Goal: Task Accomplishment & Management: Use online tool/utility

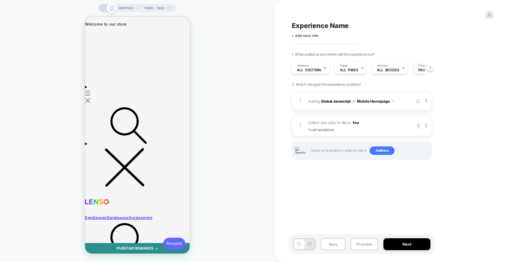
scroll to position [0, 1]
click at [362, 123] on img at bounding box center [363, 122] width 2 height 1
click at [327, 131] on strong "all variations" at bounding box center [323, 130] width 21 height 4
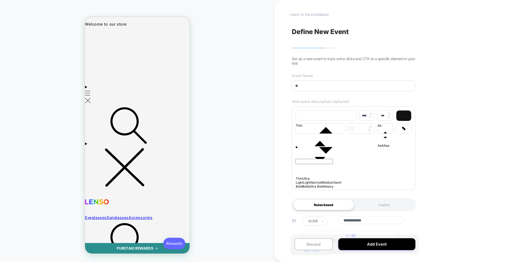
click at [311, 14] on button "< back to the experience" at bounding box center [309, 15] width 45 height 8
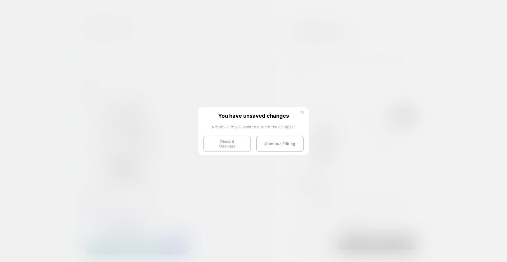
click at [213, 144] on button "Discard Changes" at bounding box center [227, 144] width 48 height 16
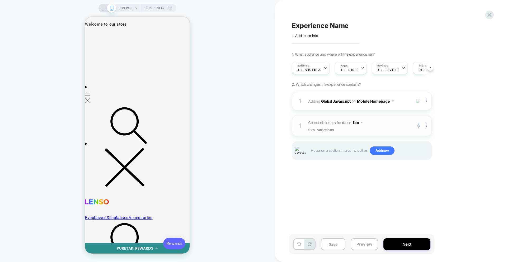
scroll to position [0, 0]
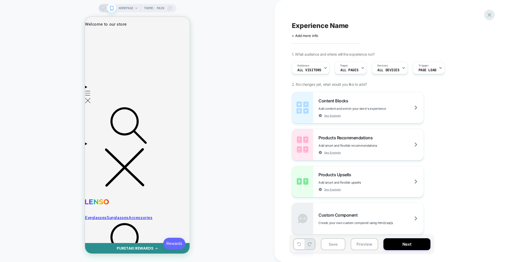
click at [494, 16] on div "Experience Name Click to edit experience details + Add more info 1. What audien…" at bounding box center [391, 131] width 233 height 262
click at [94, 39] on div at bounding box center [91, 35] width 11 height 11
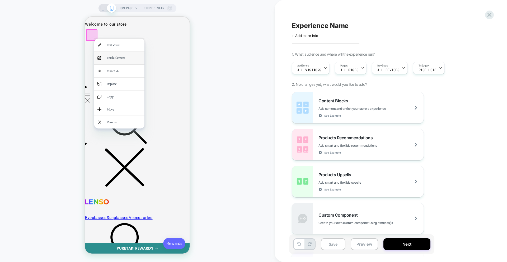
click at [105, 53] on div "analytics-plus-line-svgrepo-com Track Element" at bounding box center [119, 58] width 50 height 12
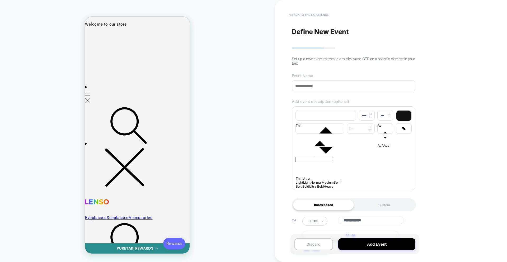
drag, startPoint x: 318, startPoint y: 92, endPoint x: 319, endPoint y: 89, distance: 3.3
click at [318, 91] on input at bounding box center [354, 86] width 124 height 11
click at [319, 85] on input at bounding box center [354, 86] width 124 height 11
type input "**"
click at [316, 149] on div at bounding box center [354, 147] width 116 height 3
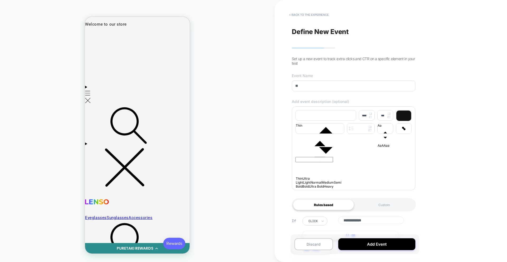
type input "****"
click at [383, 248] on button "Add Event" at bounding box center [377, 245] width 77 height 12
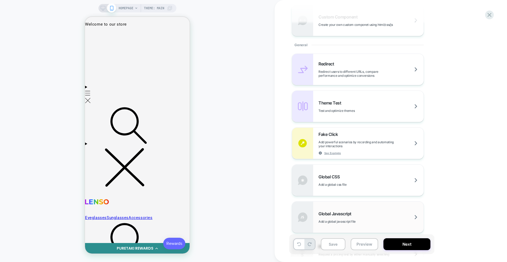
scroll to position [218, 0]
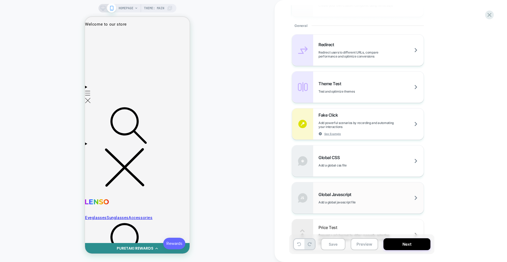
click at [355, 214] on div "Global Javascript Add a global javascript file" at bounding box center [358, 198] width 132 height 32
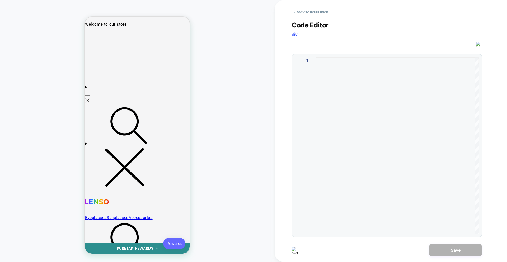
click at [325, 61] on div at bounding box center [397, 145] width 163 height 177
type textarea "*"
click at [447, 255] on button "Save" at bounding box center [455, 250] width 53 height 13
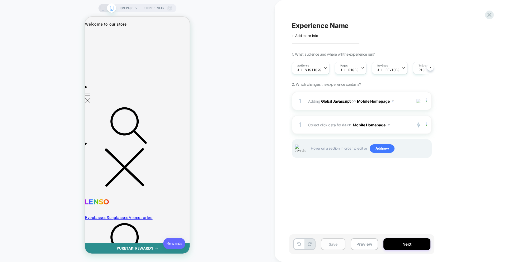
scroll to position [0, 0]
click at [329, 245] on button "Save" at bounding box center [333, 245] width 25 height 12
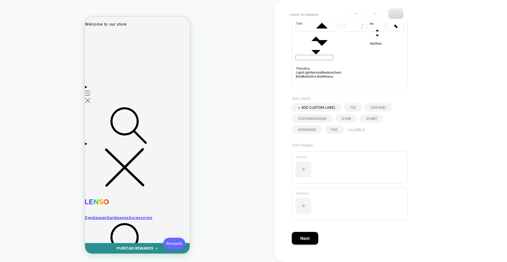
scroll to position [96, 0]
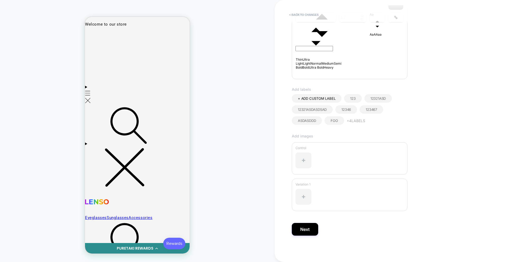
type input "****"
drag, startPoint x: 308, startPoint y: 240, endPoint x: 309, endPoint y: 234, distance: 7.0
click at [308, 240] on div "**********" at bounding box center [388, 131] width 198 height 252
click at [309, 233] on button "Next" at bounding box center [305, 229] width 26 height 13
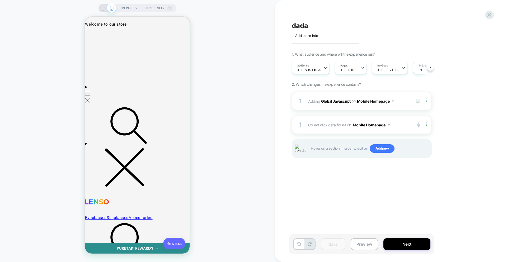
scroll to position [0, 0]
click at [371, 127] on button "Mobile Homepage" at bounding box center [371, 125] width 37 height 8
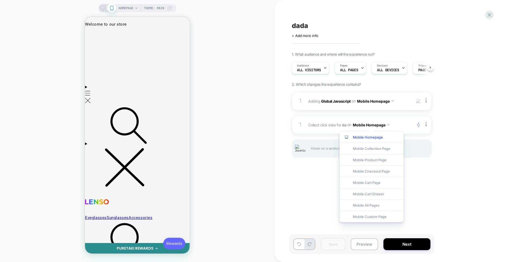
drag, startPoint x: 308, startPoint y: 174, endPoint x: 385, endPoint y: 155, distance: 79.2
click at [309, 174] on div "dada Click to edit experience details + Add more info 1. What audience and wher…" at bounding box center [388, 131] width 198 height 252
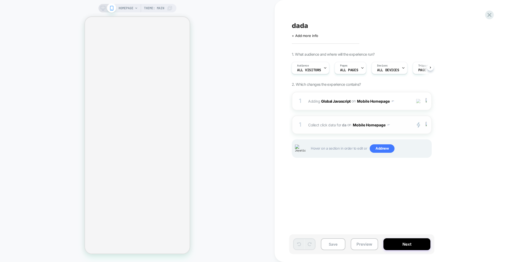
click at [380, 125] on button "Mobile Homepage" at bounding box center [371, 125] width 37 height 8
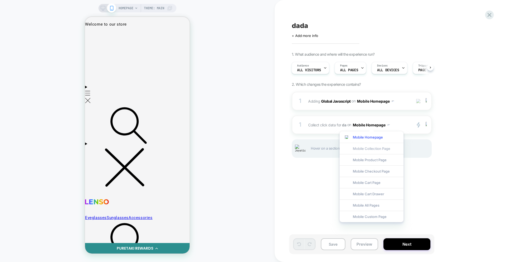
scroll to position [0, 0]
click at [368, 149] on div "Mobile Collection Page" at bounding box center [372, 148] width 64 height 11
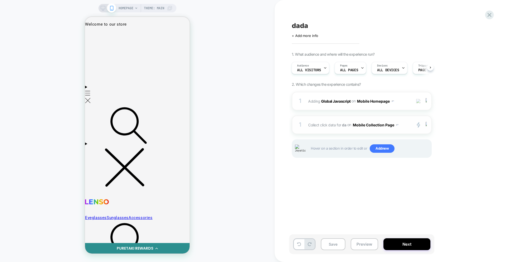
click at [377, 123] on button "Mobile Collection Page" at bounding box center [376, 125] width 46 height 8
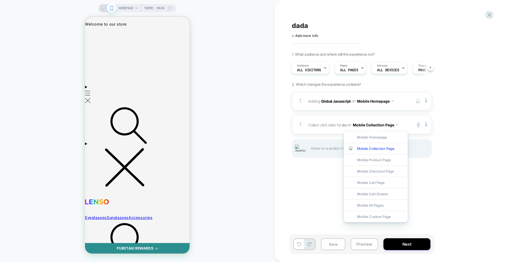
drag, startPoint x: 370, startPoint y: 136, endPoint x: 402, endPoint y: 135, distance: 32.0
click at [372, 136] on div "Mobile Homepage" at bounding box center [376, 137] width 64 height 11
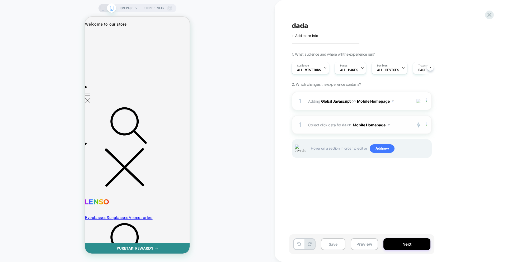
click at [427, 125] on img at bounding box center [426, 125] width 1 height 6
click at [419, 154] on div "Copy to DESKTOP" at bounding box center [427, 152] width 47 height 15
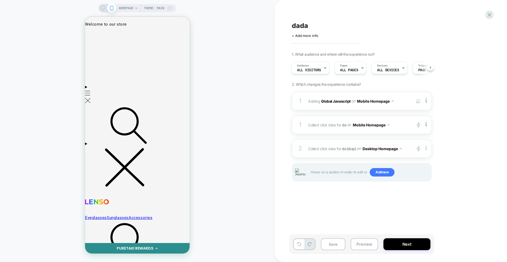
click at [427, 150] on div at bounding box center [427, 149] width 9 height 6
click at [419, 206] on div "Delete" at bounding box center [427, 205] width 47 height 14
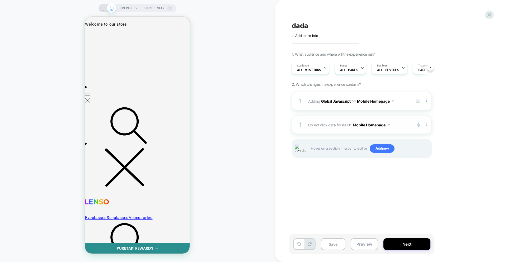
click at [427, 123] on img at bounding box center [426, 125] width 1 height 6
click at [424, 167] on div "Target All Devices" at bounding box center [427, 167] width 47 height 15
click at [383, 124] on button "All Devices Homepage" at bounding box center [375, 125] width 44 height 8
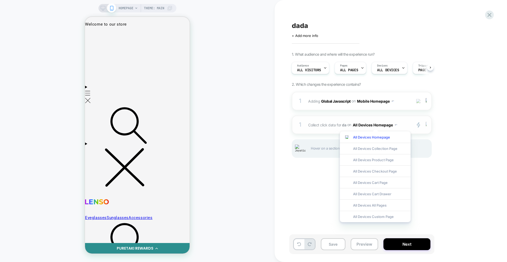
click at [427, 126] on img at bounding box center [426, 125] width 1 height 6
click at [426, 155] on div "Target Mobile" at bounding box center [427, 152] width 47 height 15
click at [451, 165] on div "1. What audience and where will the experience run? Audience All Visitors Pages…" at bounding box center [388, 111] width 193 height 119
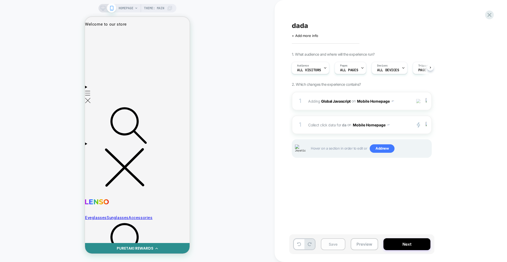
click at [336, 246] on button "Save" at bounding box center [333, 245] width 25 height 12
click at [418, 102] on img at bounding box center [418, 101] width 4 height 4
click at [419, 102] on img at bounding box center [418, 101] width 4 height 4
click at [419, 101] on img at bounding box center [418, 101] width 4 height 4
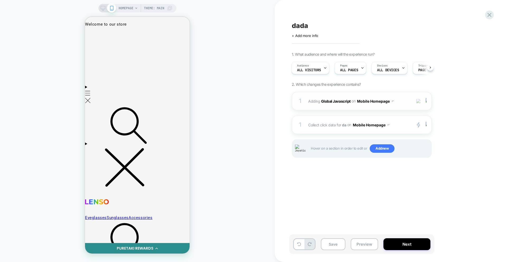
click at [284, 117] on div "dada Click to edit experience details + Add more info 1. What audience and wher…" at bounding box center [391, 131] width 233 height 262
click at [305, 85] on span "2. Which changes the experience contains?" at bounding box center [326, 84] width 69 height 4
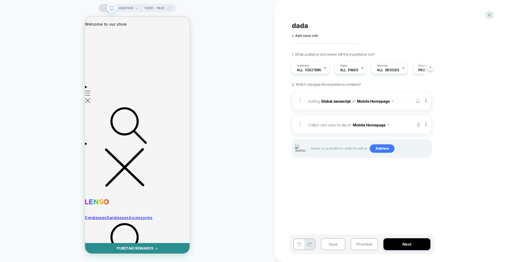
click at [305, 85] on span "2. Which changes the experience contains?" at bounding box center [326, 84] width 69 height 4
click at [240, 166] on div "HOMEPAGE Theme: MAIN" at bounding box center [137, 131] width 275 height 252
click at [330, 130] on button "bar bazz" at bounding box center [324, 131] width 20 height 8
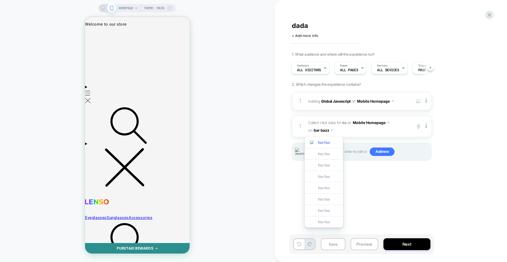
click at [371, 184] on div "dada Click to edit experience details + Add more info 1. What audience and wher…" at bounding box center [388, 131] width 198 height 252
click at [328, 132] on button "bar bazz" at bounding box center [324, 131] width 20 height 8
click at [353, 180] on div "dada Click to edit experience details + Add more info 1. What audience and wher…" at bounding box center [388, 131] width 198 height 252
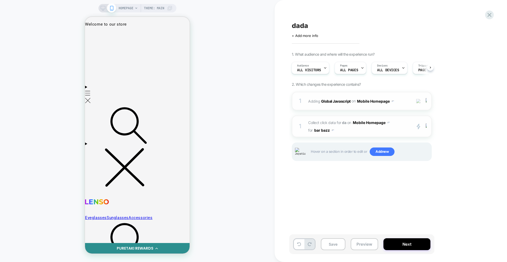
click at [334, 130] on img at bounding box center [333, 130] width 2 height 1
click at [331, 186] on div "dada Click to edit experience details + Add more info 1. What audience and wher…" at bounding box center [388, 131] width 198 height 252
click at [326, 129] on button "bar bazz" at bounding box center [324, 131] width 20 height 8
click at [378, 206] on div "dada Click to edit experience details + Add more info 1. What audience and wher…" at bounding box center [388, 131] width 198 height 252
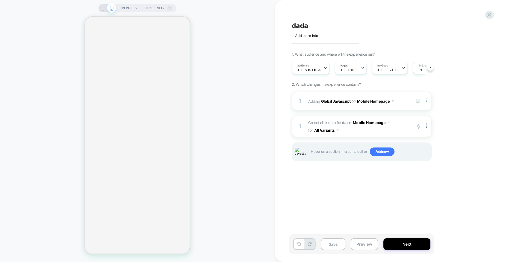
scroll to position [0, 1]
click at [254, 96] on div "HOMEPAGE Theme: MAIN" at bounding box center [137, 131] width 275 height 252
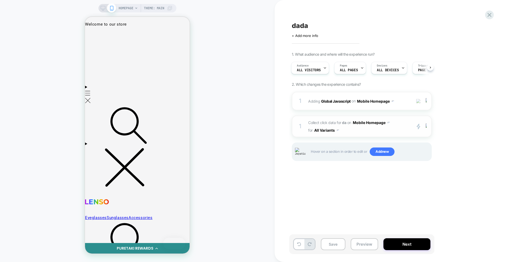
scroll to position [0, 0]
click at [332, 130] on button "All Variants" at bounding box center [326, 131] width 25 height 8
click at [271, 135] on div "HOMEPAGE Theme: MAIN" at bounding box center [137, 131] width 275 height 252
click at [334, 132] on button "All Variants" at bounding box center [326, 131] width 25 height 8
click at [327, 154] on div "Variation 1" at bounding box center [326, 153] width 44 height 11
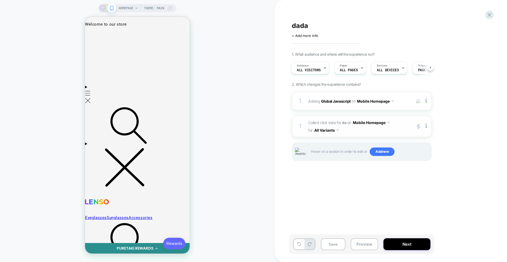
click at [329, 130] on button "All Variants" at bounding box center [326, 131] width 25 height 8
click at [326, 142] on div "All Variants" at bounding box center [326, 142] width 44 height 11
click at [326, 133] on button "All Variants" at bounding box center [326, 131] width 25 height 8
click at [324, 152] on div "Variation 1" at bounding box center [326, 153] width 44 height 11
click at [338, 183] on div "dada Click to edit experience details + Add more info 1. What audience and wher…" at bounding box center [388, 131] width 198 height 252
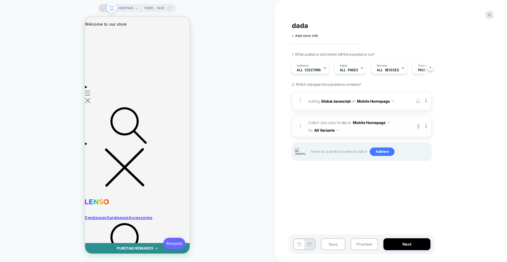
click at [321, 129] on button "All Variants" at bounding box center [326, 131] width 25 height 8
click at [327, 156] on div "Control" at bounding box center [326, 153] width 44 height 11
click at [325, 130] on button "All Variants" at bounding box center [326, 131] width 25 height 8
click at [327, 164] on div "Variation 1" at bounding box center [326, 165] width 44 height 11
click at [324, 134] on button "All Variants" at bounding box center [326, 131] width 25 height 8
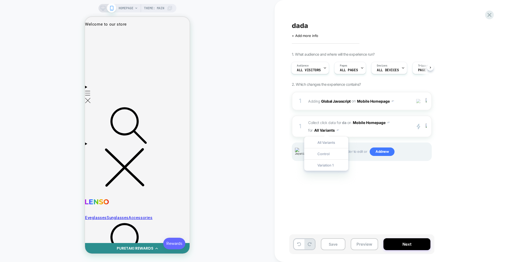
drag, startPoint x: 360, startPoint y: 193, endPoint x: 359, endPoint y: 188, distance: 5.3
click at [360, 193] on div "dada Click to edit experience details + Add more info 1. What audience and wher…" at bounding box center [388, 131] width 198 height 252
click at [328, 132] on button "All Variants" at bounding box center [326, 131] width 25 height 8
click at [315, 194] on div "dada Click to edit experience details + Add more info 1. What audience and wher…" at bounding box center [388, 131] width 198 height 252
click at [323, 132] on button "All Variants" at bounding box center [326, 131] width 25 height 8
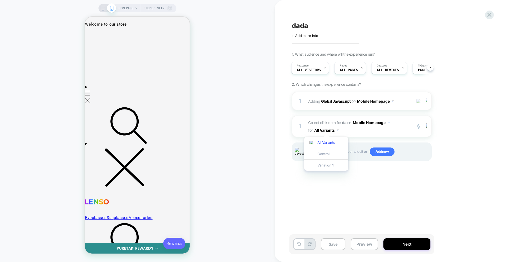
click at [322, 151] on div "Control" at bounding box center [326, 153] width 44 height 11
click at [325, 132] on button "All Variants" at bounding box center [326, 131] width 25 height 8
click at [375, 122] on button "Mobile Homepage" at bounding box center [371, 123] width 37 height 8
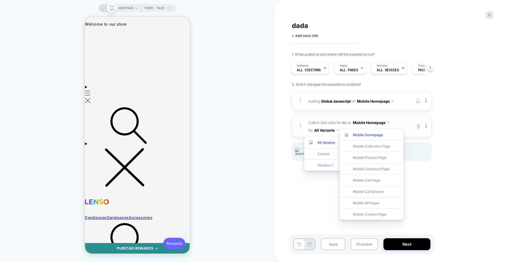
click at [368, 122] on button "Mobile Homepage" at bounding box center [371, 123] width 37 height 8
click at [426, 163] on div "1 Adding Global Javascript on Mobile Homepage Add Before Add After Copy to Desk…" at bounding box center [362, 133] width 140 height 82
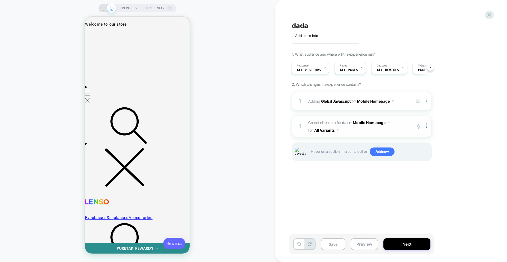
click at [326, 129] on button "All Variants" at bounding box center [326, 131] width 25 height 8
click at [371, 123] on button "Mobile Homepage" at bounding box center [371, 123] width 37 height 8
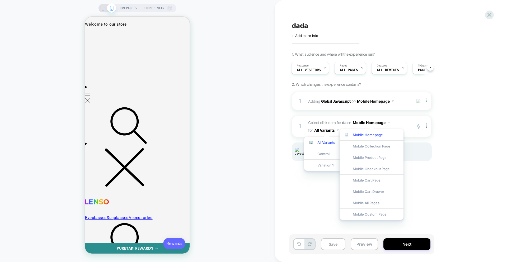
click at [321, 187] on div "dada Click to edit experience details + Add more info 1. What audience and wher…" at bounding box center [388, 131] width 198 height 252
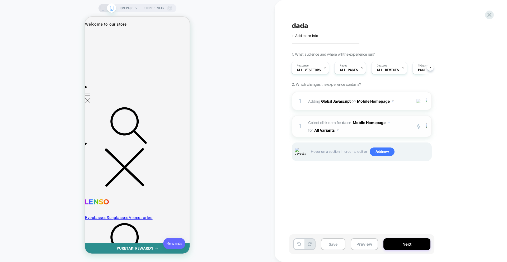
drag, startPoint x: 335, startPoint y: 130, endPoint x: 344, endPoint y: 128, distance: 9.5
click at [335, 130] on button "All Variants" at bounding box center [326, 131] width 25 height 8
click at [361, 123] on button "Mobile Homepage" at bounding box center [371, 123] width 37 height 8
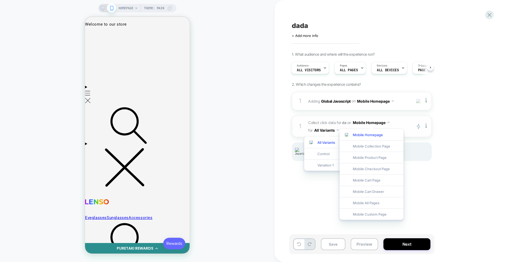
click at [362, 124] on button "Mobile Homepage" at bounding box center [371, 123] width 37 height 8
click at [436, 159] on div "1. What audience and where will the experience run? Audience All Visitors Pages…" at bounding box center [388, 113] width 193 height 122
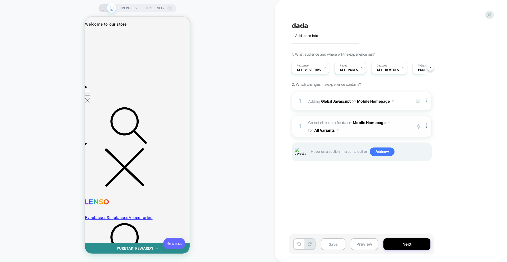
drag, startPoint x: 333, startPoint y: 131, endPoint x: 330, endPoint y: 133, distance: 3.2
click at [333, 132] on button "All Variants" at bounding box center [326, 131] width 25 height 8
click at [366, 123] on button "Mobile Homepage" at bounding box center [371, 123] width 37 height 8
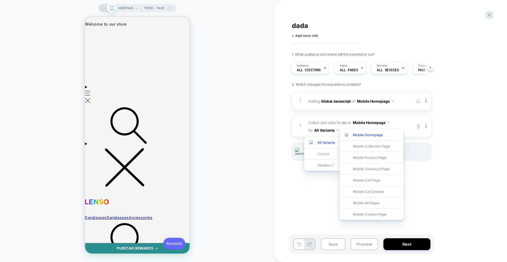
click at [322, 156] on div "Control" at bounding box center [326, 153] width 44 height 11
click at [368, 166] on div "Mobile Checkout Page" at bounding box center [372, 168] width 64 height 11
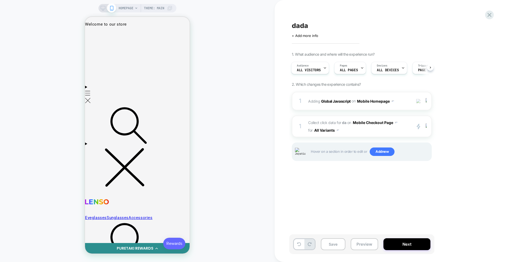
drag, startPoint x: 353, startPoint y: 173, endPoint x: 352, endPoint y: 167, distance: 6.1
click at [353, 173] on div "1 Adding Global Javascript on Mobile Homepage Add Before Add After Copy to Desk…" at bounding box center [362, 133] width 140 height 82
click at [356, 123] on button "Mobile Checkout Page" at bounding box center [375, 123] width 45 height 8
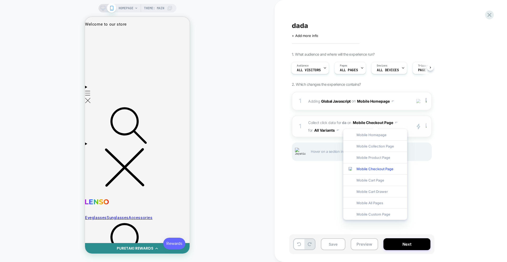
click at [426, 128] on div at bounding box center [427, 127] width 9 height 6
click at [427, 151] on div "Copy to DESKTOP" at bounding box center [427, 154] width 47 height 15
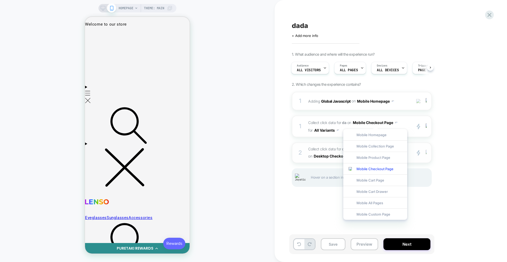
click at [426, 154] on img at bounding box center [426, 153] width 1 height 6
drag, startPoint x: 428, startPoint y: 212, endPoint x: 436, endPoint y: 207, distance: 9.3
click at [428, 212] on div "Delete" at bounding box center [427, 210] width 47 height 14
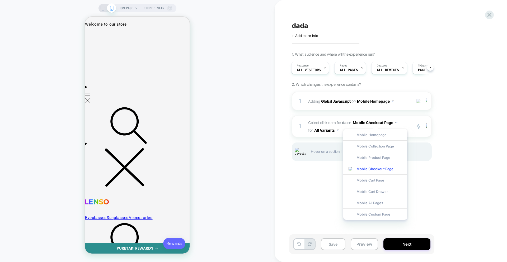
click at [442, 206] on div "dada Click to edit experience details + Add more info 1. What audience and wher…" at bounding box center [388, 131] width 198 height 252
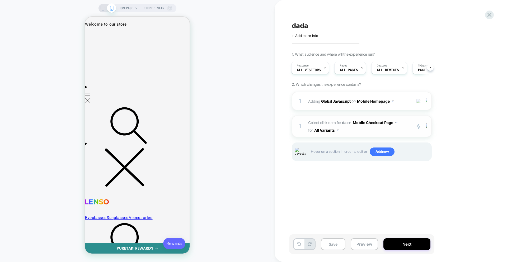
click at [382, 124] on button "Mobile Checkout Page" at bounding box center [375, 123] width 45 height 8
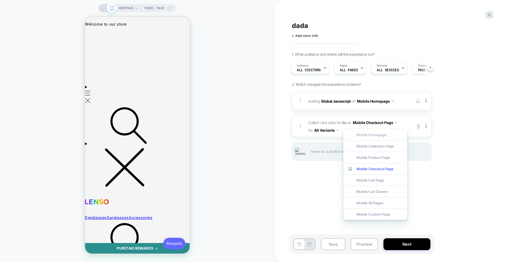
click at [376, 133] on div "Mobile Homepage" at bounding box center [376, 134] width 64 height 11
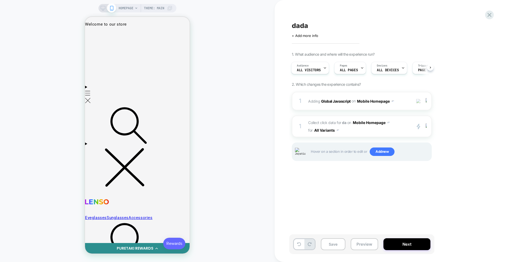
click at [340, 175] on div "dada Click to edit experience details + Add more info 1. What audience and wher…" at bounding box center [388, 131] width 198 height 252
click at [374, 123] on button "Mobile Homepage" at bounding box center [371, 123] width 37 height 8
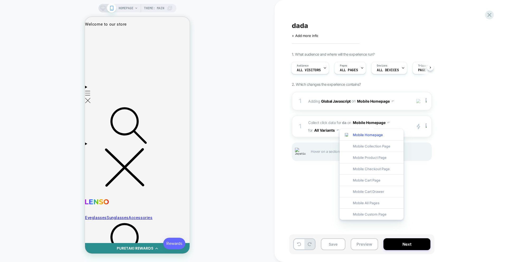
click at [439, 188] on div "dada Click to edit experience details + Add more info 1. What audience and wher…" at bounding box center [388, 131] width 198 height 252
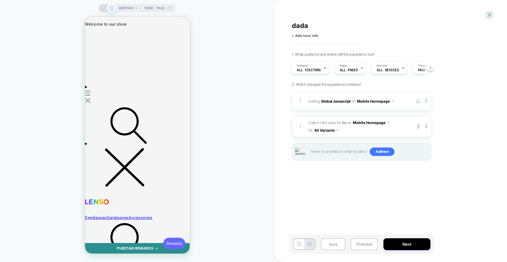
click at [327, 176] on div "dada Click to edit experience details + Add more info 1. What audience and wher…" at bounding box center [388, 131] width 198 height 252
click at [322, 131] on button "All Variants" at bounding box center [326, 131] width 25 height 8
click at [322, 156] on div "Control" at bounding box center [326, 153] width 44 height 11
click at [326, 132] on button "All Variants" at bounding box center [326, 131] width 25 height 8
click at [325, 162] on div "Variation 1" at bounding box center [326, 165] width 44 height 11
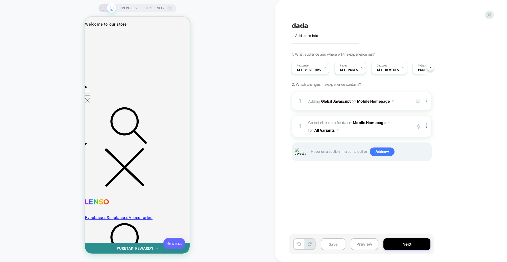
click at [360, 186] on div "dada Click to edit experience details + Add more info 1. What audience and wher…" at bounding box center [388, 131] width 198 height 252
click at [237, 172] on div "HOMEPAGE Theme: MAIN" at bounding box center [137, 131] width 275 height 252
click at [326, 132] on button "All Variants" at bounding box center [326, 131] width 25 height 8
click at [321, 152] on div "Control" at bounding box center [326, 153] width 44 height 11
click at [401, 123] on div "for" at bounding box center [396, 125] width 10 height 7
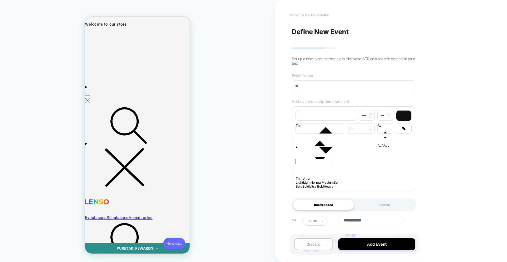
click at [298, 18] on button "< back to the experience" at bounding box center [309, 15] width 45 height 8
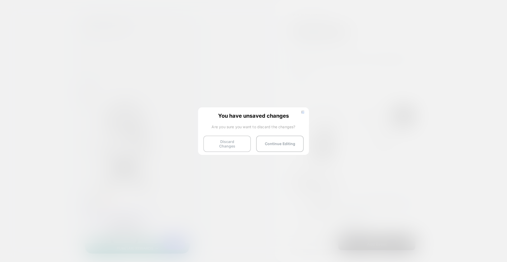
click at [226, 138] on button "Discard Changes" at bounding box center [227, 144] width 48 height 16
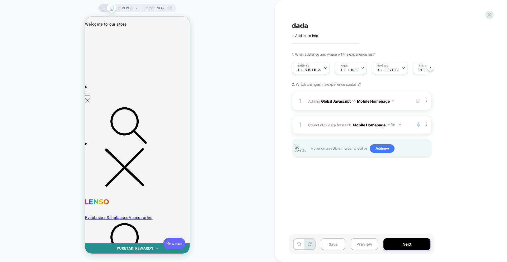
scroll to position [0, 0]
click at [399, 125] on button at bounding box center [399, 125] width 4 height 4
click at [396, 159] on div "Variation 1" at bounding box center [399, 158] width 44 height 11
click at [400, 126] on button at bounding box center [399, 125] width 4 height 4
click at [398, 136] on div "All Variants" at bounding box center [399, 135] width 44 height 11
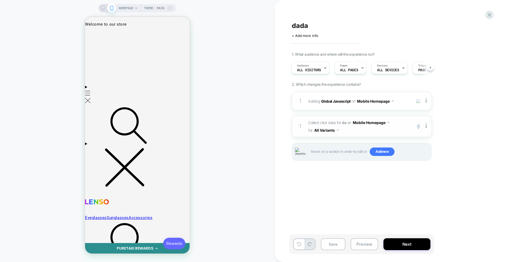
click at [331, 129] on button "All Variants" at bounding box center [326, 131] width 25 height 8
click at [326, 151] on div "Control" at bounding box center [326, 153] width 44 height 11
click at [398, 125] on button at bounding box center [399, 125] width 4 height 4
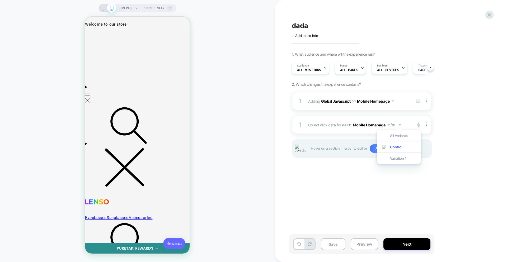
click at [398, 159] on div "Variation 1" at bounding box center [399, 158] width 44 height 11
click at [398, 125] on button at bounding box center [399, 125] width 4 height 4
click at [396, 136] on div "All Variants" at bounding box center [399, 135] width 44 height 11
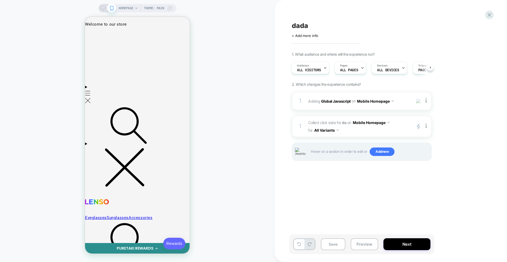
click at [340, 201] on div "dada Click to edit experience details + Add more info 1. What audience and wher…" at bounding box center [388, 131] width 198 height 252
click at [327, 130] on button "All Variants" at bounding box center [326, 131] width 25 height 8
click at [326, 152] on div "Control" at bounding box center [326, 153] width 44 height 11
click at [327, 131] on button "Control" at bounding box center [323, 131] width 18 height 8
click at [323, 164] on div "Variation 1" at bounding box center [323, 165] width 44 height 11
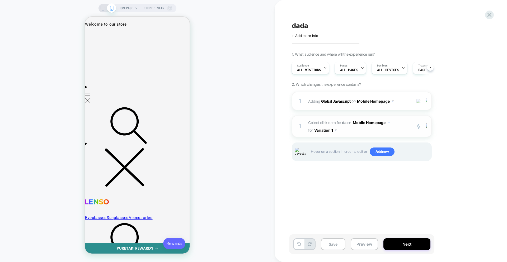
click at [325, 130] on button "Variation 1" at bounding box center [325, 131] width 23 height 8
click at [322, 143] on div "All Variants" at bounding box center [326, 142] width 44 height 11
click at [325, 131] on button "All Variants" at bounding box center [326, 131] width 25 height 8
click at [321, 151] on div "Control" at bounding box center [326, 153] width 44 height 11
click at [323, 132] on button "Control" at bounding box center [323, 131] width 18 height 8
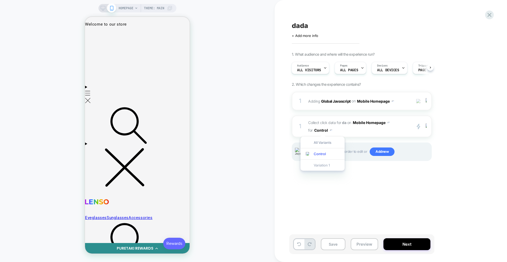
click at [320, 165] on div "Variation 1" at bounding box center [323, 165] width 44 height 11
click at [321, 132] on button "Variation 1" at bounding box center [325, 131] width 23 height 8
click at [321, 152] on div "Control" at bounding box center [326, 153] width 44 height 11
click at [324, 133] on button "Control" at bounding box center [323, 131] width 18 height 8
click at [324, 141] on div "All Variants" at bounding box center [323, 142] width 44 height 11
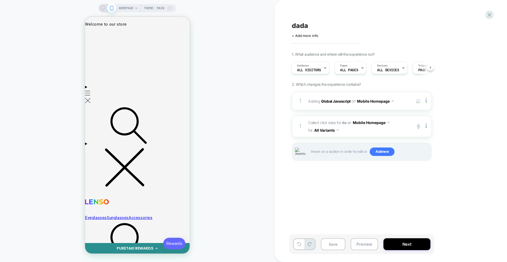
click at [365, 185] on div "dada Click to edit experience details + Add more info 1. What audience and wher…" at bounding box center [388, 131] width 198 height 252
click at [318, 129] on button "All Variants" at bounding box center [326, 131] width 25 height 8
click at [362, 124] on button "Mobile Homepage" at bounding box center [371, 123] width 37 height 8
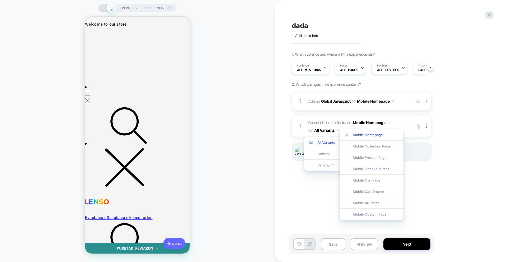
click at [322, 193] on div "dada Click to edit experience details + Add more info 1. What audience and wher…" at bounding box center [388, 131] width 198 height 252
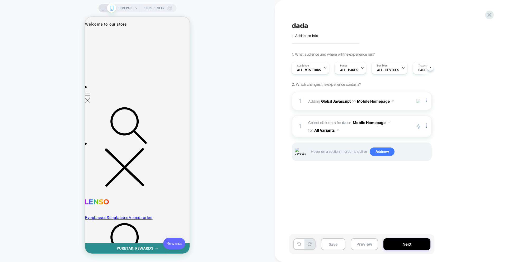
click at [372, 121] on button "Mobile Homepage" at bounding box center [371, 123] width 37 height 8
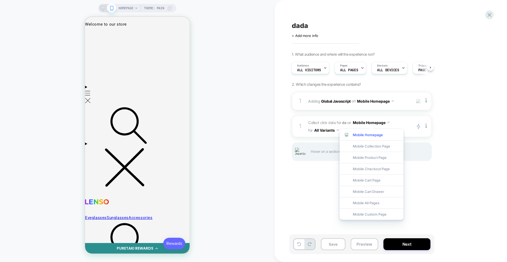
click at [288, 210] on div "dada Click to edit experience details + Add more info 1. What audience and wher…" at bounding box center [391, 131] width 233 height 262
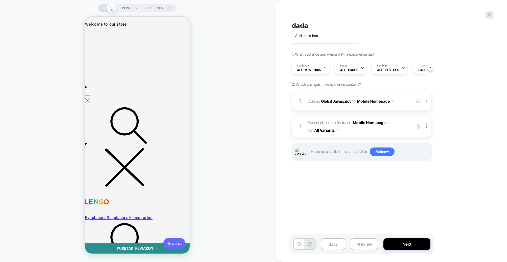
click at [237, 124] on div "HOMEPAGE Theme: MAIN" at bounding box center [137, 131] width 275 height 252
click at [366, 131] on span "Collect click data for da on Mobile Homepage for All Variants" at bounding box center [358, 126] width 101 height 15
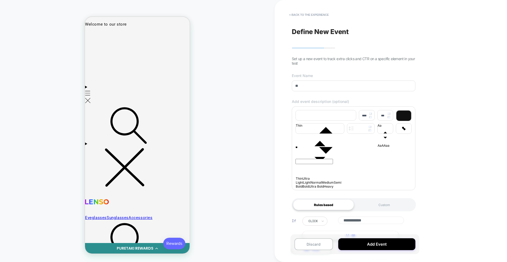
scroll to position [26, 0]
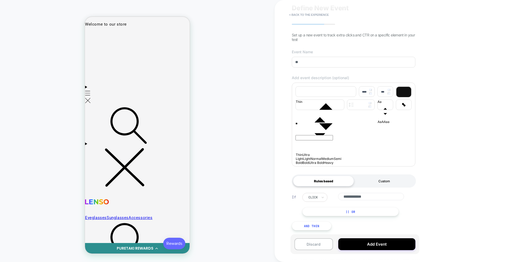
click at [381, 183] on div "Custom" at bounding box center [384, 181] width 61 height 11
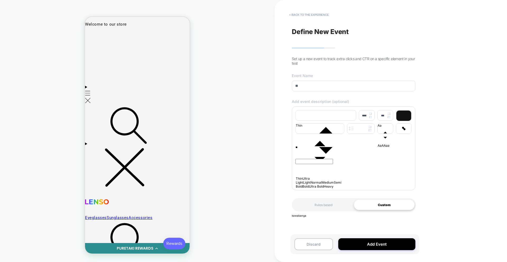
scroll to position [0, 0]
click at [319, 209] on div "Rules based" at bounding box center [323, 205] width 61 height 11
click at [314, 15] on button "< back to the experience" at bounding box center [309, 15] width 45 height 8
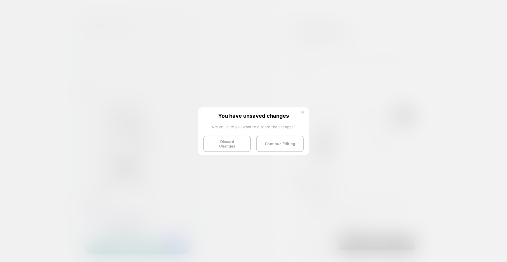
click at [217, 139] on button "Discard Changes" at bounding box center [227, 144] width 48 height 16
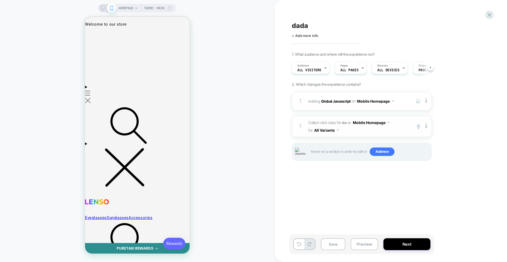
scroll to position [0, 0]
click at [329, 130] on button "All Variants" at bounding box center [326, 131] width 25 height 8
click at [298, 219] on div "dada Click to edit experience details + Add more info 1. What audience and wher…" at bounding box center [388, 131] width 198 height 252
click at [428, 103] on div at bounding box center [427, 101] width 9 height 6
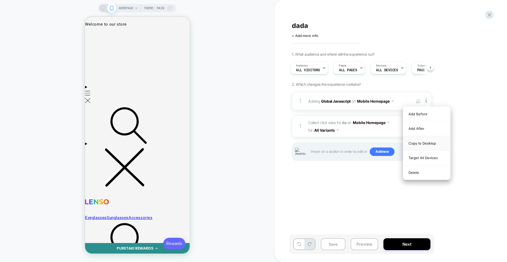
click at [414, 145] on div "Copy to Desktop" at bounding box center [427, 143] width 47 height 15
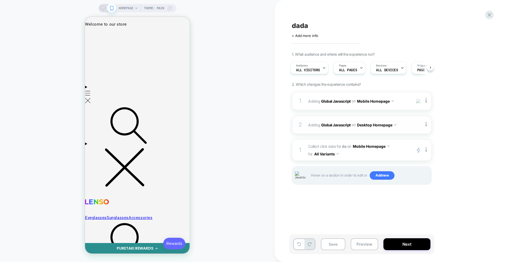
click at [403, 128] on span "Adding Global Javascript on Desktop Homepage" at bounding box center [358, 125] width 101 height 8
click at [349, 132] on div "2 Adding Global Javascript on Desktop Homepage Copy to Mobile Target All Device…" at bounding box center [362, 125] width 140 height 18
click at [400, 128] on span "Adding Global Javascript on Desktop Homepage" at bounding box center [358, 125] width 101 height 8
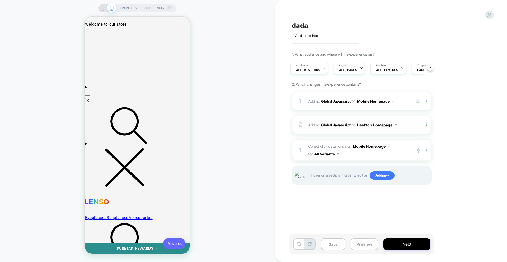
click at [401, 128] on span "Adding Global Javascript on Desktop Homepage" at bounding box center [358, 125] width 101 height 8
click at [414, 128] on div "2 Adding Global Javascript on Desktop Homepage Copy to Mobile Target All Device…" at bounding box center [362, 125] width 140 height 18
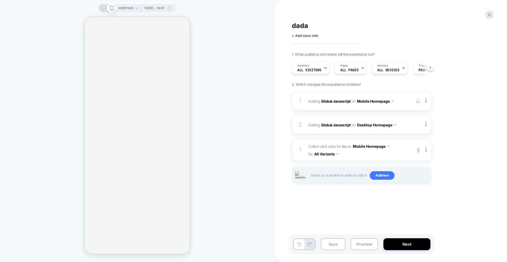
scroll to position [0, 0]
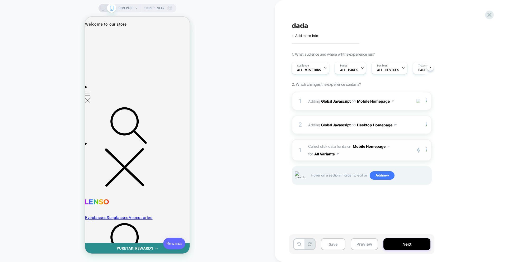
click at [328, 156] on button "All Variants" at bounding box center [326, 154] width 25 height 8
click at [328, 186] on div "Variation 1" at bounding box center [326, 188] width 44 height 11
click at [356, 156] on span "Collect click data for da on Mobile Homepage for Variation 1" at bounding box center [358, 150] width 101 height 15
click at [359, 157] on span "Collect click data for da on Mobile Homepage for Variation 1" at bounding box center [358, 150] width 101 height 15
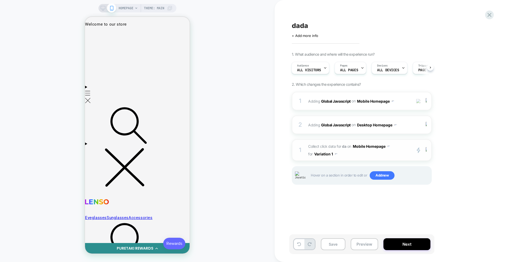
click at [359, 157] on span "Collect click data for da on Mobile Homepage for Variation 1" at bounding box center [358, 150] width 101 height 15
drag, startPoint x: 331, startPoint y: 154, endPoint x: 328, endPoint y: 156, distance: 3.2
click at [331, 154] on button "Variation 1" at bounding box center [325, 154] width 23 height 8
drag, startPoint x: 324, startPoint y: 176, endPoint x: 333, endPoint y: 172, distance: 10.0
click at [324, 176] on div "Control" at bounding box center [326, 177] width 44 height 11
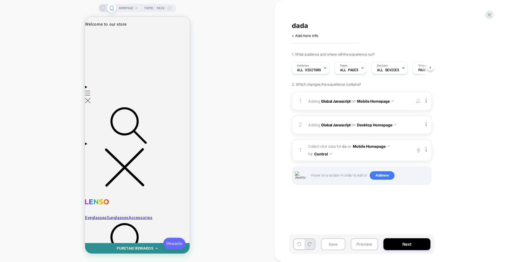
click at [356, 155] on span "Collect click data for da on Mobile Homepage for Control" at bounding box center [358, 150] width 101 height 15
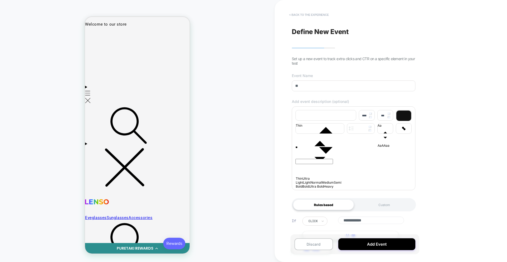
click at [307, 16] on button "< back to the experience" at bounding box center [309, 15] width 45 height 8
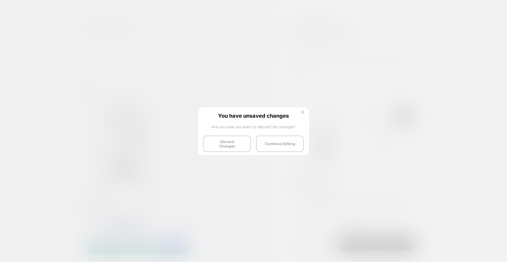
click at [223, 142] on button "Discard Changes" at bounding box center [227, 144] width 48 height 16
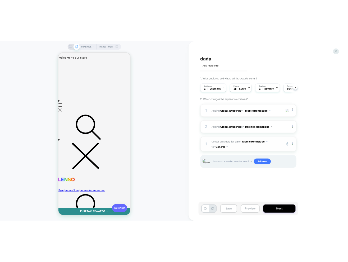
scroll to position [0, 0]
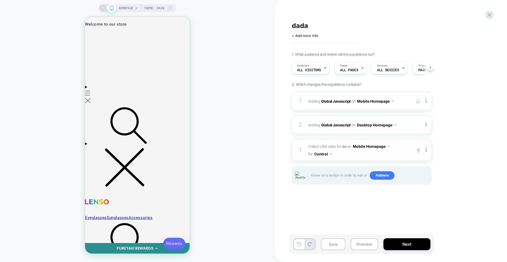
click at [327, 153] on button "Control" at bounding box center [323, 154] width 18 height 8
click at [325, 191] on div "Variation 1" at bounding box center [323, 188] width 44 height 11
click at [352, 156] on span "Collect click data for da on Mobile Homepage for Variation 1" at bounding box center [358, 150] width 101 height 15
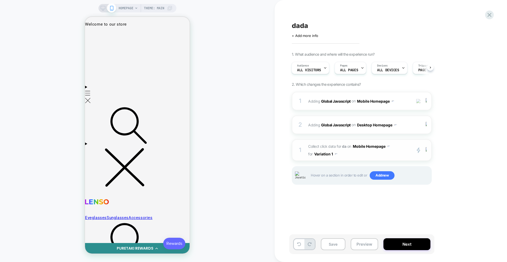
click at [352, 156] on span "Collect click data for da on Mobile Homepage for Variation 1" at bounding box center [358, 150] width 101 height 15
click at [328, 156] on button "Variation 1" at bounding box center [325, 154] width 23 height 8
drag, startPoint x: 327, startPoint y: 166, endPoint x: 331, endPoint y: 164, distance: 5.0
click at [327, 166] on div "All Variants" at bounding box center [326, 166] width 44 height 11
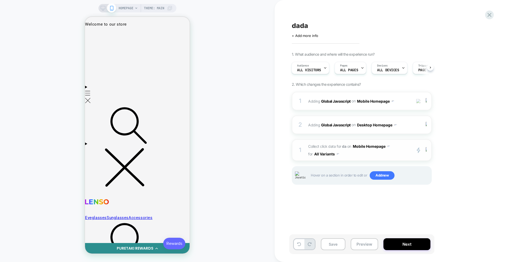
click at [325, 155] on button "All Variants" at bounding box center [326, 154] width 25 height 8
drag, startPoint x: 323, startPoint y: 188, endPoint x: 341, endPoint y: 165, distance: 29.6
click at [324, 188] on div "Variation 1" at bounding box center [326, 188] width 44 height 11
click at [348, 156] on span "Collect click data for da on Mobile Homepage for Variation 1" at bounding box center [358, 150] width 101 height 15
click at [349, 156] on span "Collect click data for da on Mobile Homepage for Variation 1" at bounding box center [358, 150] width 101 height 15
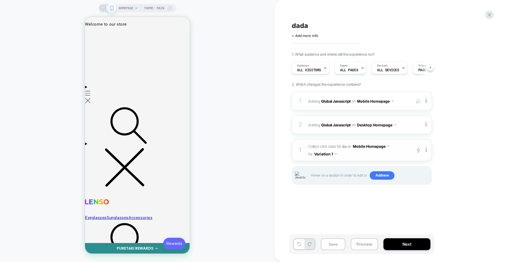
click at [349, 156] on span "Collect click data for da on Mobile Homepage for Variation 1" at bounding box center [358, 150] width 101 height 15
click at [320, 153] on button "Variation 1" at bounding box center [325, 154] width 23 height 8
drag, startPoint x: 322, startPoint y: 165, endPoint x: 326, endPoint y: 176, distance: 11.1
click at [323, 166] on div "All Variants" at bounding box center [326, 166] width 44 height 11
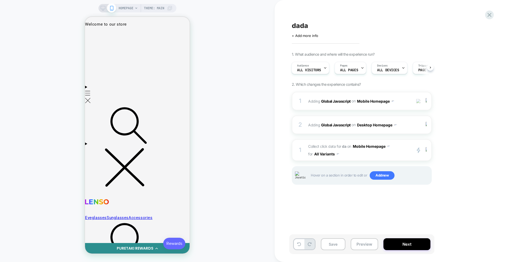
click at [354, 216] on div "dada Click to edit experience details + Add more info 1. What audience and wher…" at bounding box center [388, 131] width 198 height 252
click at [405, 124] on span "Adding Global Javascript on Desktop Homepage" at bounding box center [358, 125] width 101 height 8
drag, startPoint x: 405, startPoint y: 124, endPoint x: 418, endPoint y: 124, distance: 13.5
click at [406, 124] on span "Adding Global Javascript on Desktop Homepage" at bounding box center [358, 125] width 101 height 8
click at [428, 125] on div at bounding box center [427, 125] width 9 height 6
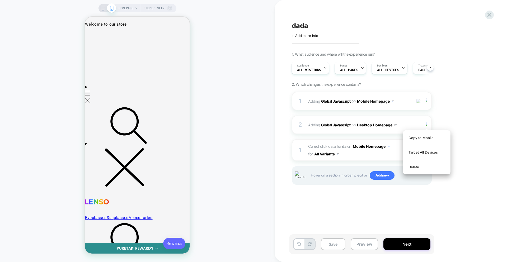
drag, startPoint x: 413, startPoint y: 165, endPoint x: 274, endPoint y: 147, distance: 140.4
click at [413, 165] on div "Delete" at bounding box center [427, 167] width 47 height 14
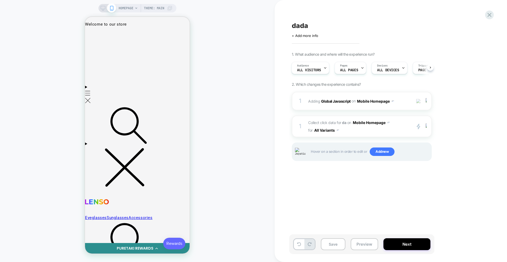
click at [229, 152] on div "HOMEPAGE Theme: MAIN" at bounding box center [137, 131] width 275 height 252
click at [324, 131] on button "All Variants" at bounding box center [326, 131] width 25 height 8
click at [324, 165] on div "Variation 1" at bounding box center [326, 165] width 44 height 11
click at [353, 128] on span "Collect click data for da on Mobile Homepage for Variation 1" at bounding box center [358, 126] width 101 height 15
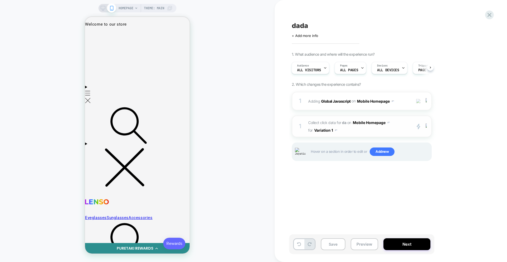
click at [353, 128] on span "Collect click data for da on Mobile Homepage for Variation 1" at bounding box center [358, 126] width 101 height 15
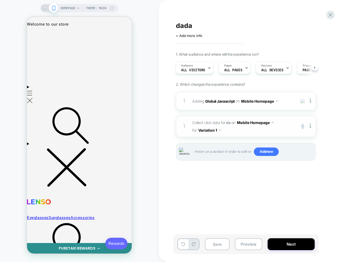
click at [212, 128] on button "Variation 1" at bounding box center [209, 131] width 23 height 8
click at [209, 152] on div "Control" at bounding box center [209, 153] width 44 height 11
click at [205, 130] on button "Control" at bounding box center [207, 131] width 18 height 8
click at [204, 165] on div "Variation 1" at bounding box center [206, 165] width 44 height 11
click at [208, 129] on button "Variation 1" at bounding box center [209, 131] width 23 height 8
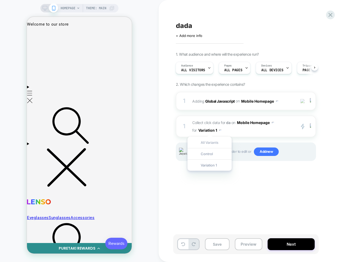
click at [203, 143] on div "All Variants" at bounding box center [209, 142] width 44 height 11
click at [210, 131] on button "All Variants" at bounding box center [210, 131] width 25 height 8
click at [209, 151] on div "Control" at bounding box center [210, 153] width 44 height 11
click at [209, 127] on button "Control" at bounding box center [207, 131] width 18 height 8
click at [208, 141] on div "All Variants" at bounding box center [206, 142] width 44 height 11
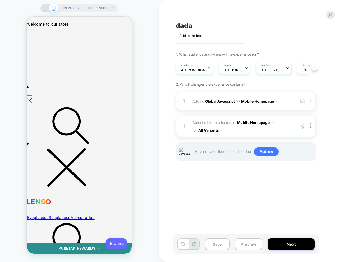
click at [169, 171] on div "dada Click to edit experience details + Add more info 1. What audience and wher…" at bounding box center [275, 131] width 233 height 262
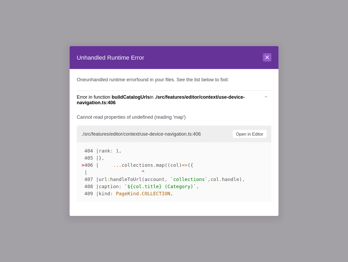
click at [262, 64] on header "Unhandled Runtime Error Close" at bounding box center [174, 57] width 209 height 23
click at [266, 57] on icon at bounding box center [267, 57] width 6 height 6
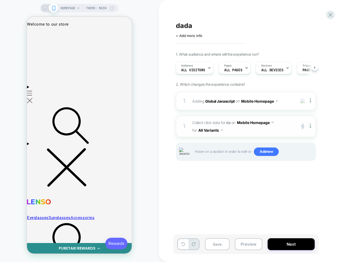
click at [207, 131] on button "All Variants" at bounding box center [210, 131] width 25 height 8
click at [204, 150] on div "Control" at bounding box center [210, 153] width 44 height 11
click at [206, 129] on button "Control" at bounding box center [207, 131] width 18 height 8
click at [201, 163] on div "Variation 1" at bounding box center [206, 165] width 44 height 11
click at [203, 129] on button "Variation 1" at bounding box center [209, 131] width 23 height 8
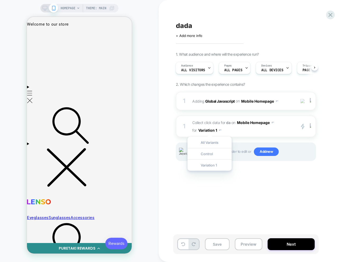
click at [207, 153] on div "Control" at bounding box center [209, 153] width 44 height 11
click at [206, 129] on button "Control" at bounding box center [207, 131] width 18 height 8
click at [202, 164] on div "Variation 1" at bounding box center [206, 165] width 44 height 11
click at [209, 132] on button "Variation 1" at bounding box center [209, 131] width 23 height 8
click at [207, 146] on div "All Variants" at bounding box center [209, 142] width 44 height 11
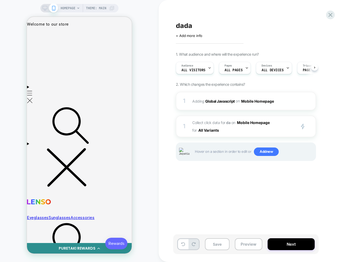
scroll to position [0, 0]
click at [311, 126] on div at bounding box center [311, 127] width 9 height 6
click at [248, 192] on div "dada Click to edit experience details + Add more info 1. What audience and wher…" at bounding box center [272, 131] width 198 height 252
click at [311, 128] on img at bounding box center [310, 127] width 1 height 6
click at [311, 103] on img at bounding box center [310, 101] width 1 height 6
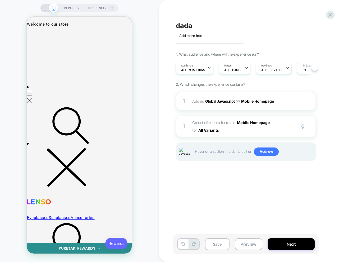
click at [233, 177] on div "dada Click to edit experience details + Add more info 1. What audience and wher…" at bounding box center [272, 131] width 198 height 252
click at [206, 129] on button "All Variants" at bounding box center [210, 131] width 25 height 8
click at [201, 152] on div "Control" at bounding box center [210, 153] width 44 height 11
click at [202, 132] on button "Control" at bounding box center [207, 131] width 18 height 8
click at [204, 163] on div "Variation 1" at bounding box center [206, 165] width 44 height 11
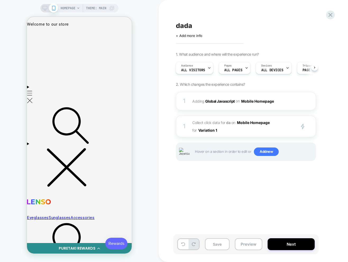
drag, startPoint x: 205, startPoint y: 129, endPoint x: 206, endPoint y: 134, distance: 4.3
click at [205, 130] on button "Variation 1" at bounding box center [209, 131] width 23 height 8
click at [205, 155] on div "Control" at bounding box center [209, 153] width 44 height 11
click at [205, 129] on button "Control" at bounding box center [207, 131] width 18 height 8
click at [205, 164] on div "Variation 1" at bounding box center [206, 165] width 44 height 11
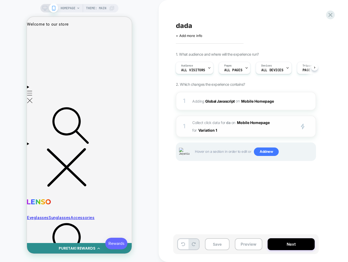
click at [210, 129] on button "Variation 1" at bounding box center [209, 131] width 23 height 8
click at [209, 142] on div "All Variants" at bounding box center [209, 142] width 44 height 11
click at [211, 131] on button "All Variants" at bounding box center [210, 131] width 25 height 8
click at [209, 165] on div "Variation 1" at bounding box center [210, 165] width 44 height 11
click at [209, 131] on button "Variation 1" at bounding box center [209, 131] width 23 height 8
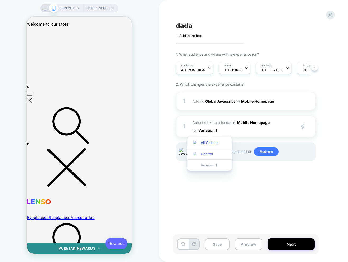
click at [206, 155] on div "Control" at bounding box center [209, 153] width 44 height 11
click at [210, 131] on button "Control" at bounding box center [207, 131] width 18 height 8
click at [209, 142] on div "All Variants" at bounding box center [206, 142] width 44 height 11
drag, startPoint x: 245, startPoint y: 199, endPoint x: 242, endPoint y: 153, distance: 46.3
click at [244, 198] on div "dada Click to edit experience details + Add more info 1. What audience and wher…" at bounding box center [272, 131] width 198 height 252
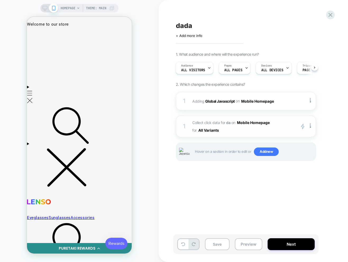
click at [214, 131] on button "All Variants" at bounding box center [210, 131] width 25 height 8
click at [210, 151] on div "Control" at bounding box center [210, 153] width 44 height 11
click at [209, 128] on button "Control" at bounding box center [207, 131] width 18 height 8
click at [208, 141] on div "All Variants" at bounding box center [206, 142] width 44 height 11
click at [230, 180] on div "dada Click to edit experience details + Add more info 1. What audience and wher…" at bounding box center [272, 131] width 198 height 252
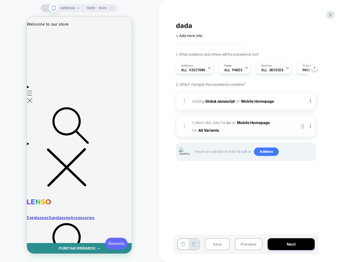
click at [216, 131] on button "All Variants" at bounding box center [210, 131] width 25 height 8
click at [214, 142] on div "All Variants" at bounding box center [210, 142] width 44 height 11
click at [210, 129] on button "All Variants" at bounding box center [210, 131] width 25 height 8
click at [209, 141] on div "All Variants" at bounding box center [210, 142] width 44 height 11
click at [201, 132] on button "All Variants" at bounding box center [210, 131] width 25 height 8
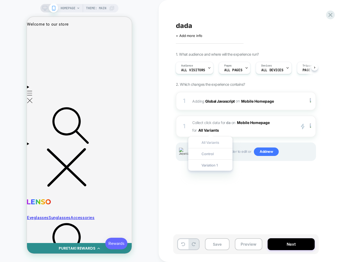
click at [209, 148] on div "All Variants" at bounding box center [210, 142] width 44 height 11
click at [213, 132] on button "All Variants" at bounding box center [210, 131] width 25 height 8
click at [212, 154] on div "Control" at bounding box center [210, 153] width 44 height 11
click at [207, 128] on button "Control" at bounding box center [207, 131] width 18 height 8
click at [214, 155] on div "Control" at bounding box center [206, 153] width 44 height 11
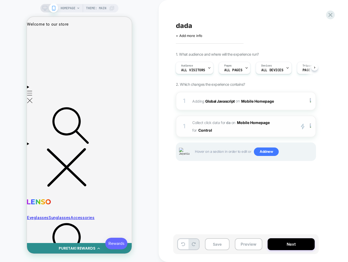
click at [208, 132] on button "Control" at bounding box center [207, 131] width 18 height 8
click at [207, 147] on div "All Variants" at bounding box center [206, 142] width 44 height 11
click at [207, 134] on button "All Variants" at bounding box center [210, 131] width 25 height 8
click at [205, 164] on div "Variation 1" at bounding box center [210, 165] width 44 height 11
click at [206, 131] on button "Variation 1" at bounding box center [209, 131] width 23 height 8
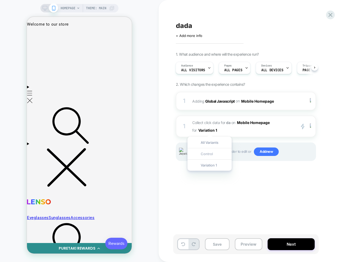
click at [201, 150] on div "Control" at bounding box center [209, 153] width 44 height 11
click at [170, 174] on div "dada Click to edit experience details + Add more info 1. What audience and wher…" at bounding box center [275, 131] width 233 height 262
click at [206, 130] on button "Control" at bounding box center [207, 131] width 18 height 8
click at [205, 142] on div "All Variants" at bounding box center [206, 142] width 44 height 11
click at [205, 126] on span "Collect click data for da on Mobile Homepage for All Variants" at bounding box center [242, 126] width 101 height 15
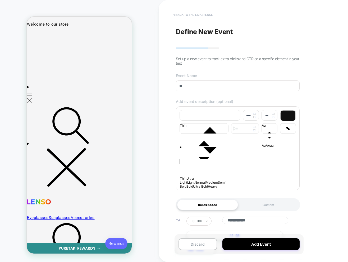
click at [192, 14] on button "< back to the experience" at bounding box center [192, 15] width 45 height 8
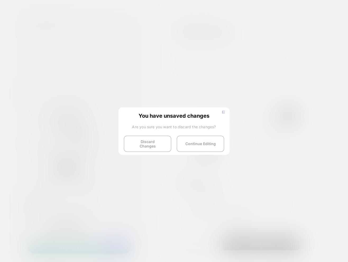
click at [136, 143] on button "Discard Changes" at bounding box center [148, 144] width 48 height 16
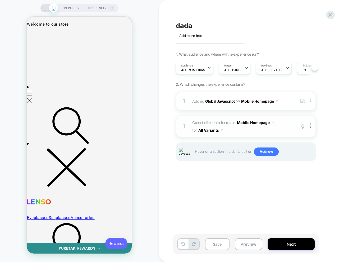
click at [210, 129] on button "All Variants" at bounding box center [210, 131] width 25 height 8
drag, startPoint x: 211, startPoint y: 155, endPoint x: 212, endPoint y: 148, distance: 7.2
click at [211, 155] on div "Control" at bounding box center [210, 153] width 44 height 11
click at [210, 129] on button "Control" at bounding box center [207, 131] width 18 height 8
click at [206, 164] on div "Variation 1" at bounding box center [206, 165] width 44 height 11
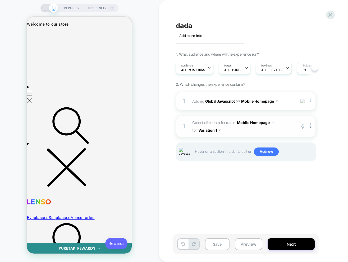
click at [207, 131] on button "Variation 1" at bounding box center [209, 131] width 23 height 8
click at [209, 155] on div "Control" at bounding box center [209, 153] width 44 height 11
click at [206, 133] on button "Control" at bounding box center [207, 131] width 18 height 8
click at [202, 164] on div "Variation 1" at bounding box center [206, 165] width 44 height 11
click at [206, 131] on button "Variation 1" at bounding box center [209, 131] width 23 height 8
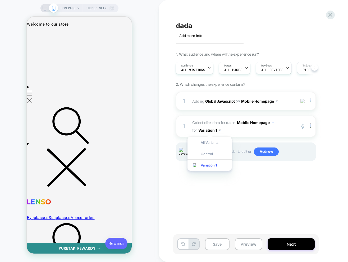
click at [205, 142] on div "All Variants" at bounding box center [209, 142] width 44 height 11
click at [221, 241] on button "Save" at bounding box center [217, 245] width 25 height 12
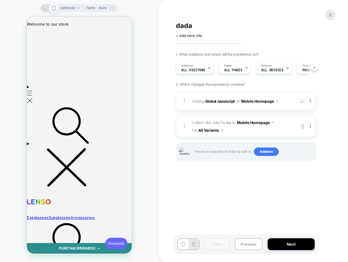
click at [331, 15] on icon at bounding box center [330, 14] width 7 height 7
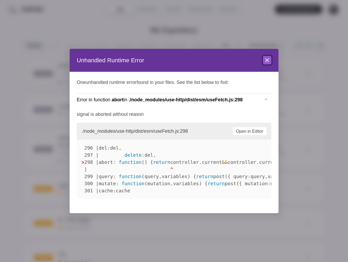
click at [266, 61] on icon at bounding box center [267, 60] width 6 height 6
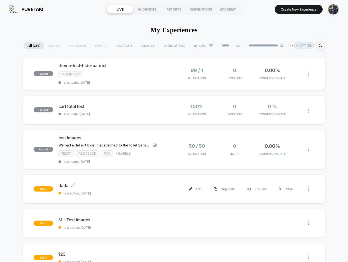
click at [148, 195] on span "last edited: [DATE]" at bounding box center [115, 194] width 115 height 4
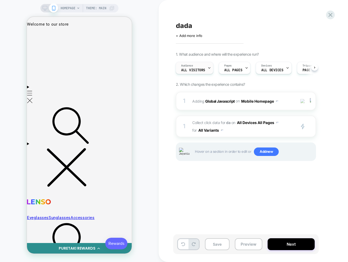
click at [185, 68] on span "All Visitors" at bounding box center [193, 70] width 24 height 4
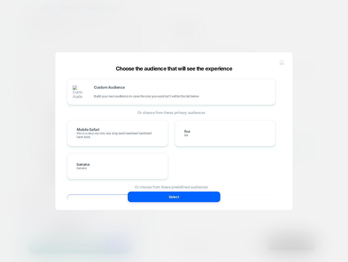
click at [280, 62] on img at bounding box center [282, 63] width 5 height 4
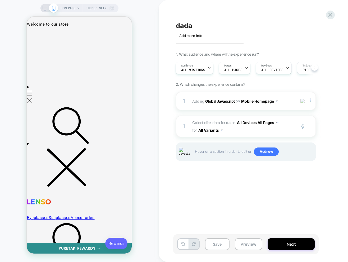
click at [284, 236] on div "Save Preview Next" at bounding box center [245, 245] width 145 height 20
click at [286, 244] on button "Next" at bounding box center [290, 245] width 47 height 12
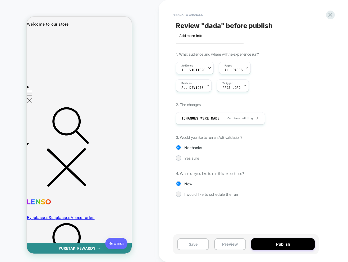
click at [187, 156] on div "Yes sure" at bounding box center [246, 158] width 140 height 5
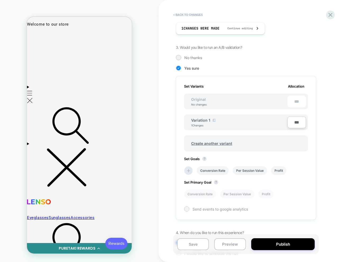
scroll to position [118, 0]
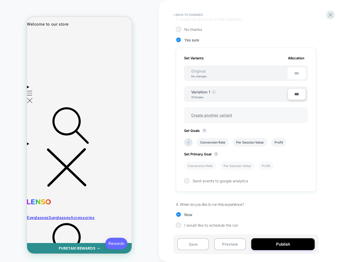
click at [218, 116] on span "Create another variant" at bounding box center [212, 115] width 52 height 12
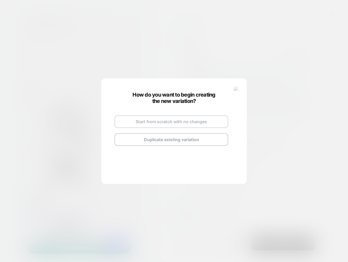
click at [166, 124] on button "Start from scratch with no changes" at bounding box center [171, 121] width 114 height 13
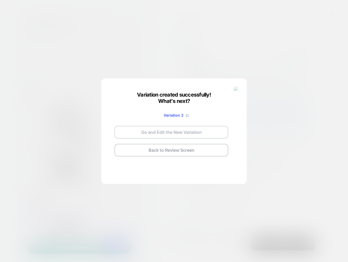
click at [167, 135] on button "Go and Edit the New Variation" at bounding box center [171, 132] width 114 height 13
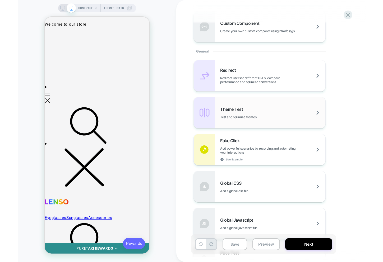
scroll to position [199, 0]
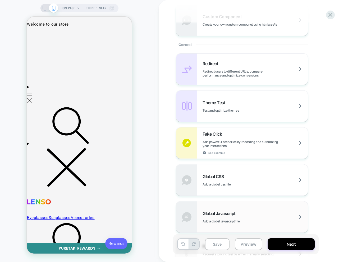
click at [232, 208] on div "Global Javascript Add a global javascript file" at bounding box center [242, 217] width 132 height 31
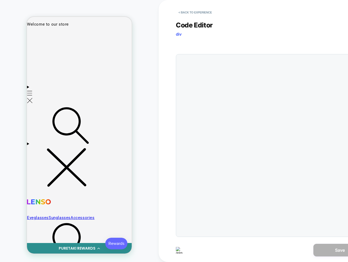
click at [203, 61] on div at bounding box center [271, 145] width 190 height 183
click at [237, 76] on div at bounding box center [271, 145] width 190 height 183
drag, startPoint x: 233, startPoint y: 157, endPoint x: 138, endPoint y: 1, distance: 182.6
click at [233, 156] on div at bounding box center [271, 145] width 190 height 183
click at [0, 24] on div "HOMEPAGE Theme: MAIN" at bounding box center [79, 131] width 159 height 252
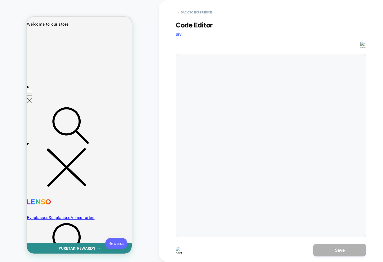
click at [196, 14] on button "< Back to experience" at bounding box center [195, 12] width 39 height 8
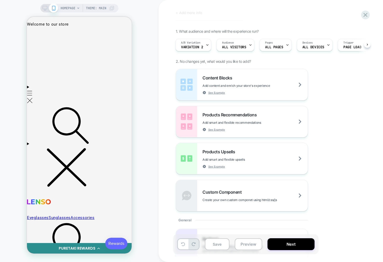
scroll to position [41, 0]
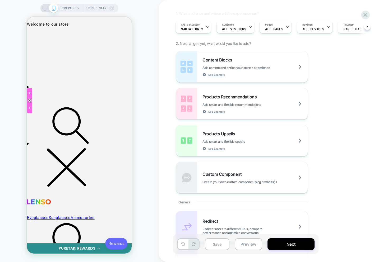
click at [30, 101] on div at bounding box center [29, 101] width 4 height 4
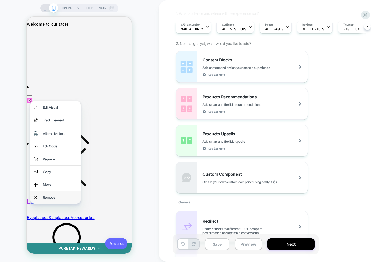
click at [48, 198] on div "Remove" at bounding box center [60, 198] width 35 height 6
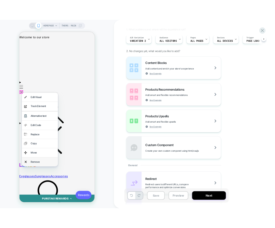
scroll to position [0, 0]
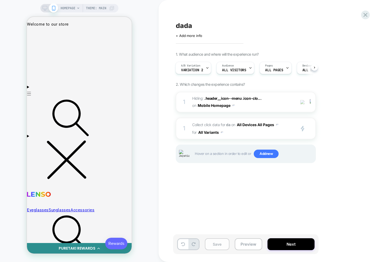
click at [211, 247] on button "Save" at bounding box center [217, 245] width 25 height 12
click at [188, 68] on div "A/B Variation Variation 2" at bounding box center [192, 68] width 33 height 12
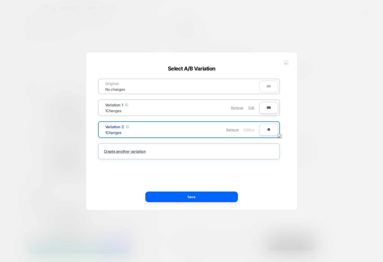
drag, startPoint x: 267, startPoint y: 128, endPoint x: 263, endPoint y: 129, distance: 4.3
click at [262, 129] on input "**" at bounding box center [269, 130] width 18 height 12
click at [266, 129] on input "**" at bounding box center [269, 130] width 18 height 12
click at [285, 60] on button at bounding box center [286, 63] width 8 height 8
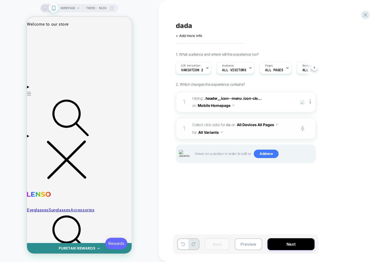
click at [210, 131] on button "All Variants" at bounding box center [210, 133] width 25 height 8
click at [213, 169] on div "Variation 1" at bounding box center [210, 167] width 44 height 11
click at [247, 134] on span "Collect click data for da on All Devices All Pages for Variation 1" at bounding box center [242, 128] width 101 height 15
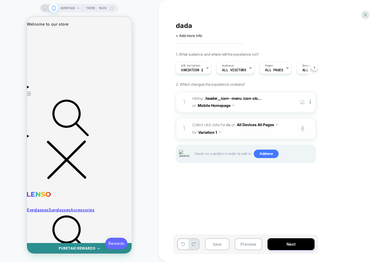
click at [247, 134] on span "Collect click data for da on All Devices All Pages for Variation 1" at bounding box center [242, 128] width 101 height 15
click at [215, 133] on button "Variation 1" at bounding box center [209, 133] width 23 height 8
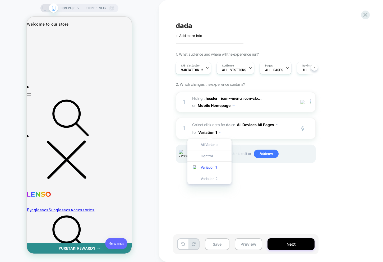
click at [210, 178] on div "Variation 2" at bounding box center [209, 178] width 44 height 11
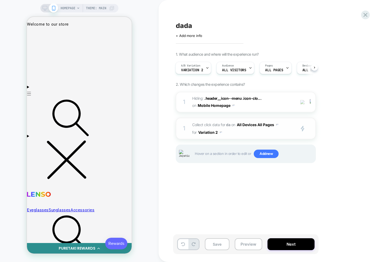
click at [239, 133] on span "Collect click data for da on All Devices All Pages for Variation 2" at bounding box center [242, 128] width 101 height 15
click at [203, 133] on button "Variation 2" at bounding box center [210, 133] width 24 height 8
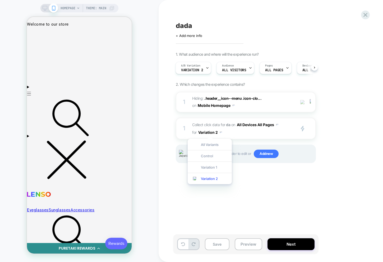
drag, startPoint x: 211, startPoint y: 158, endPoint x: 223, endPoint y: 142, distance: 20.1
click at [211, 158] on div "Control" at bounding box center [210, 155] width 44 height 11
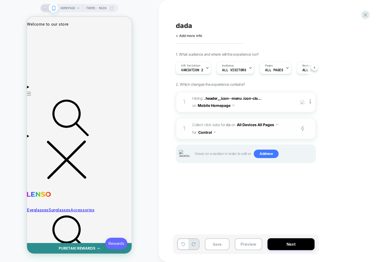
click at [232, 134] on span "Collect click data for da on All Devices All Pages for Control" at bounding box center [242, 128] width 101 height 15
click at [206, 134] on button "Control" at bounding box center [207, 133] width 18 height 8
drag, startPoint x: 207, startPoint y: 145, endPoint x: 210, endPoint y: 144, distance: 2.8
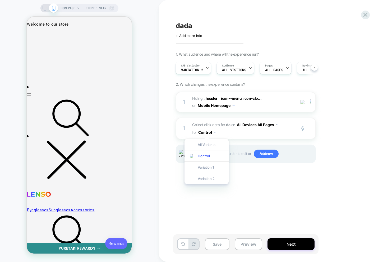
click at [207, 145] on div "All Variants" at bounding box center [206, 144] width 44 height 11
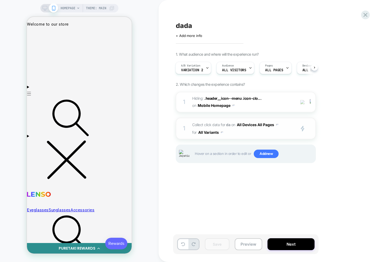
click at [244, 135] on span "Collect click data for da on All Devices All Pages for All Variants" at bounding box center [242, 128] width 101 height 15
click at [248, 125] on button "All Devices All Pages" at bounding box center [257, 125] width 41 height 8
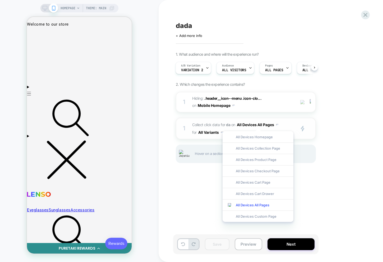
click at [250, 125] on button "All Devices All Pages" at bounding box center [257, 125] width 41 height 8
click at [308, 129] on div "primary 2" at bounding box center [306, 129] width 17 height 6
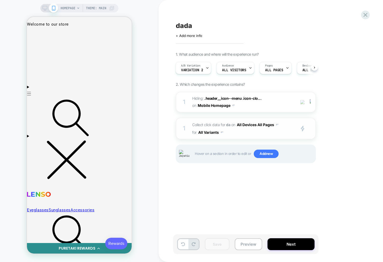
click at [310, 127] on div "primary 2" at bounding box center [306, 129] width 17 height 6
click at [244, 133] on span "Collect click data for da on All Devices All Pages for All Variants" at bounding box center [242, 128] width 101 height 15
drag, startPoint x: 244, startPoint y: 133, endPoint x: 213, endPoint y: 130, distance: 31.8
click at [244, 133] on span "Collect click data for da on All Devices All Pages for All Variants" at bounding box center [242, 128] width 101 height 15
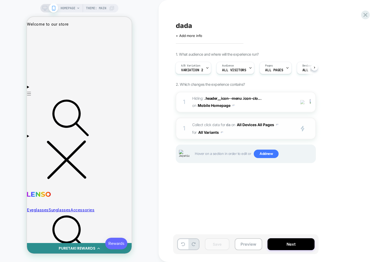
click at [212, 130] on button "All Variants" at bounding box center [210, 133] width 25 height 8
click at [208, 153] on div "Control" at bounding box center [210, 155] width 44 height 11
click at [231, 137] on div "1 Collect click data for da on All Devices All Pages for Control primary 2 Dupl…" at bounding box center [246, 129] width 140 height 22
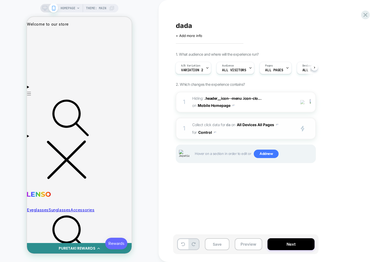
click at [207, 131] on button "Control" at bounding box center [207, 133] width 18 height 8
click at [235, 129] on div "on All Devices All Pages" at bounding box center [254, 125] width 47 height 8
click at [235, 135] on span "Collect click data for da on All Devices All Pages for Control" at bounding box center [242, 128] width 101 height 15
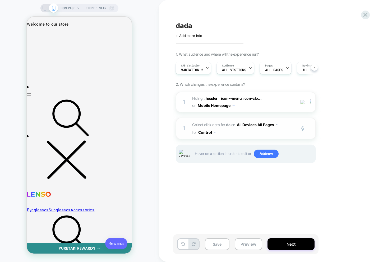
click at [199, 133] on button "Control" at bounding box center [207, 133] width 18 height 8
click at [240, 140] on div "1 Hiding : .header__icon--menu .icon-clo... .header__icon--menu .icon-close on …" at bounding box center [246, 134] width 140 height 85
click at [233, 132] on span "Collect click data for da on All Devices All Pages for Control" at bounding box center [242, 128] width 101 height 15
drag, startPoint x: 233, startPoint y: 132, endPoint x: 230, endPoint y: 132, distance: 2.7
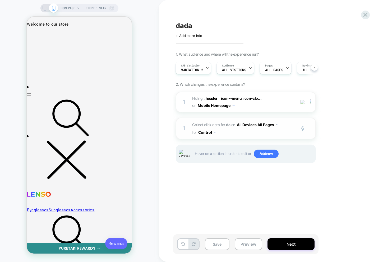
click at [231, 132] on span "Collect click data for da on All Devices All Pages for Control" at bounding box center [242, 128] width 101 height 15
click at [194, 130] on span "for" at bounding box center [194, 132] width 4 height 7
click at [200, 132] on button "Control" at bounding box center [207, 133] width 18 height 8
drag, startPoint x: 206, startPoint y: 145, endPoint x: 209, endPoint y: 143, distance: 3.9
click at [207, 145] on div "All Variants" at bounding box center [206, 144] width 44 height 11
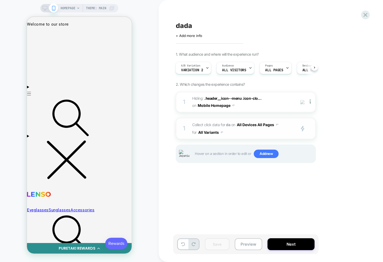
click at [238, 132] on span "Collect click data for da on All Devices All Pages for All Variants" at bounding box center [242, 128] width 101 height 15
click at [237, 132] on span "Collect click data for da on All Devices All Pages for All Variants" at bounding box center [242, 128] width 101 height 15
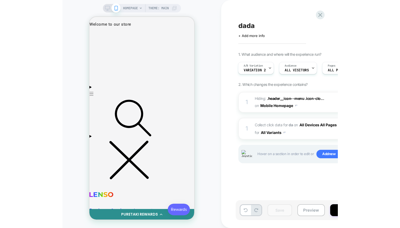
scroll to position [0, 0]
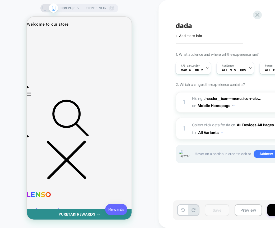
click at [140, 125] on div "HOMEPAGE Theme: MAIN" at bounding box center [79, 113] width 159 height 217
click at [200, 12] on div "dada Click to edit experience details + Add more info 1. What audience and wher…" at bounding box center [272, 113] width 198 height 217
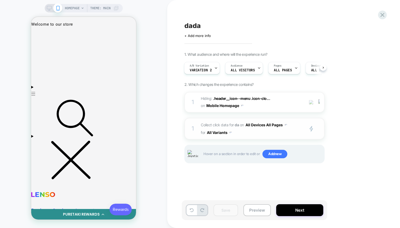
click at [220, 132] on button "All Variants" at bounding box center [219, 133] width 25 height 8
click at [218, 157] on div "Control" at bounding box center [219, 155] width 44 height 11
click at [251, 133] on span "Collect click data for da on All Devices All Pages for Control" at bounding box center [251, 128] width 101 height 15
click at [218, 132] on button "Control" at bounding box center [216, 133] width 18 height 8
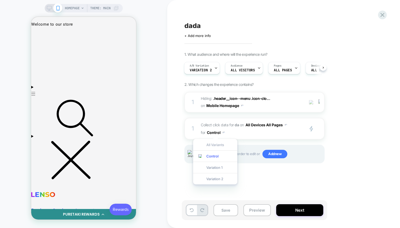
click at [214, 146] on div "All Variants" at bounding box center [215, 144] width 44 height 11
click at [248, 131] on span "Collect click data for da on All Devices All Pages for All Variants" at bounding box center [251, 128] width 101 height 15
click at [223, 131] on button "All Variants" at bounding box center [219, 133] width 25 height 8
click at [220, 166] on div "Variation 1" at bounding box center [219, 167] width 44 height 11
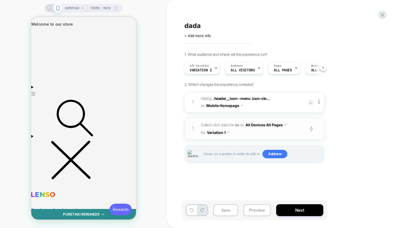
click at [251, 128] on button "All Devices All Pages" at bounding box center [265, 125] width 41 height 8
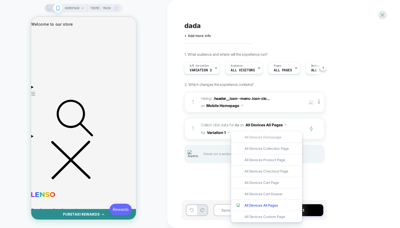
drag, startPoint x: 251, startPoint y: 128, endPoint x: 236, endPoint y: 135, distance: 16.7
click at [236, 135] on body "HOMEPAGE Theme: MAIN dada Click to edit experience details + Add more info 1. W…" at bounding box center [200, 114] width 400 height 228
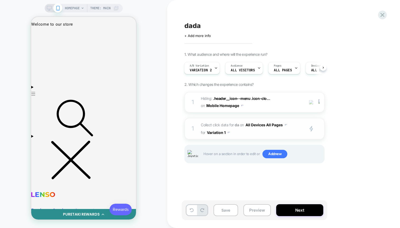
click at [278, 133] on span "Collect click data for da on All Devices All Pages for Variation 1" at bounding box center [251, 128] width 101 height 15
click at [221, 134] on button "Variation 1" at bounding box center [218, 133] width 23 height 8
click at [218, 175] on div "Variation 2" at bounding box center [218, 178] width 44 height 11
click at [252, 131] on span "Collect click data for da on All Devices All Pages for Variation 2" at bounding box center [251, 128] width 101 height 15
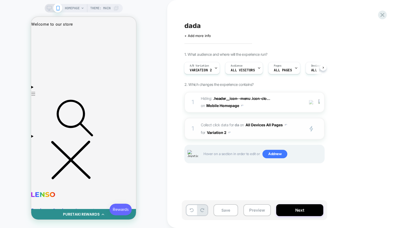
click at [252, 131] on span "Collect click data for da on All Devices All Pages for Variation 2" at bounding box center [251, 128] width 101 height 15
click at [224, 134] on button "Variation 2" at bounding box center [219, 133] width 24 height 8
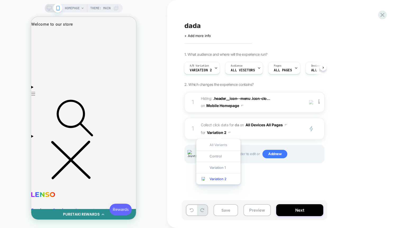
click at [220, 143] on div "All Variants" at bounding box center [218, 144] width 44 height 11
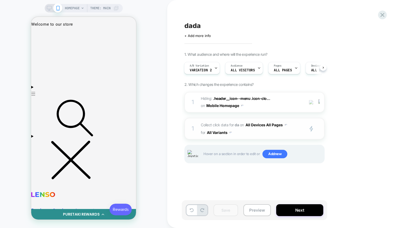
click at [260, 130] on span "Collect click data for da on All Devices All Pages for All Variants" at bounding box center [251, 128] width 101 height 15
click at [202, 68] on span "Variation 2" at bounding box center [200, 70] width 22 height 4
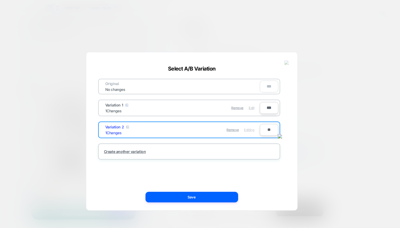
click at [251, 109] on span "Edit" at bounding box center [251, 108] width 6 height 4
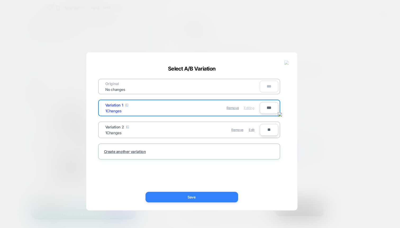
click at [201, 196] on button "Save" at bounding box center [191, 197] width 92 height 11
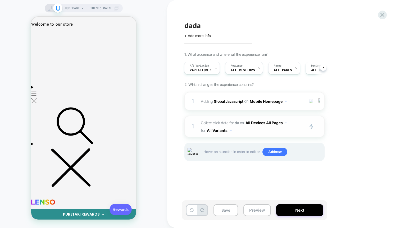
click at [255, 132] on span "Collect click data for da on All Devices All Pages for All Variants" at bounding box center [251, 126] width 101 height 15
click at [228, 130] on button "All Variants" at bounding box center [219, 131] width 25 height 8
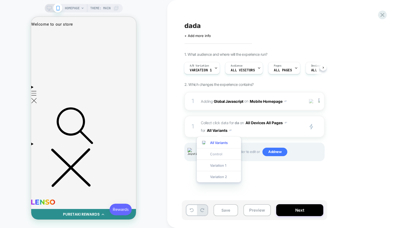
click at [223, 153] on div "Control" at bounding box center [219, 153] width 44 height 11
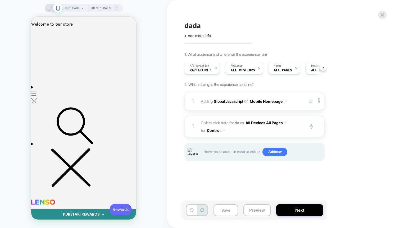
click at [248, 131] on span "Collect click data for da on All Devices All Pages for Control" at bounding box center [251, 126] width 101 height 15
click at [218, 131] on button "Control" at bounding box center [216, 131] width 18 height 8
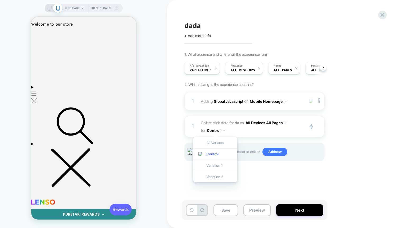
click at [218, 140] on div "All Variants" at bounding box center [215, 142] width 44 height 11
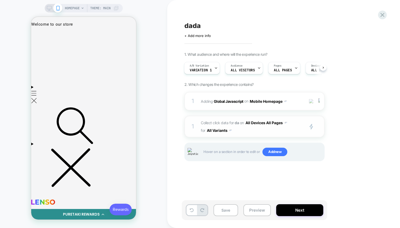
click at [246, 130] on span "Collect click data for da on All Devices All Pages for All Variants" at bounding box center [251, 126] width 101 height 15
